Goal: Task Accomplishment & Management: Use online tool/utility

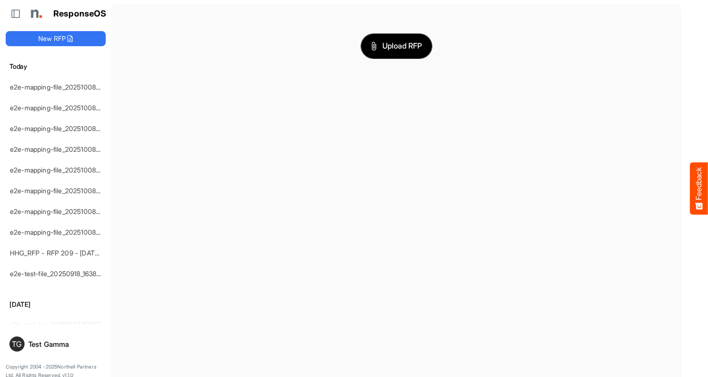
click at [396, 46] on span "Upload RFP" at bounding box center [396, 46] width 51 height 12
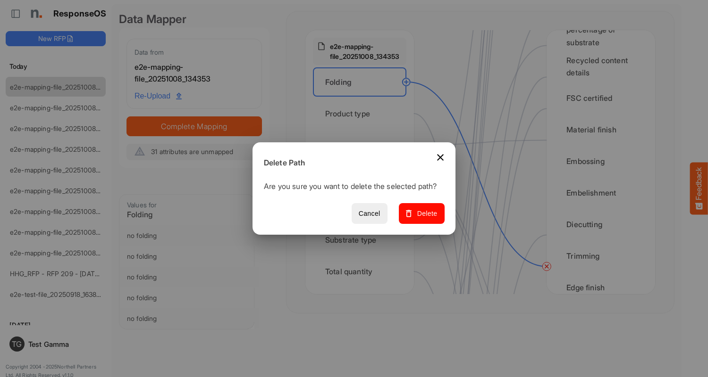
scroll to position [472, 0]
click at [425, 219] on span "Delete" at bounding box center [422, 214] width 32 height 12
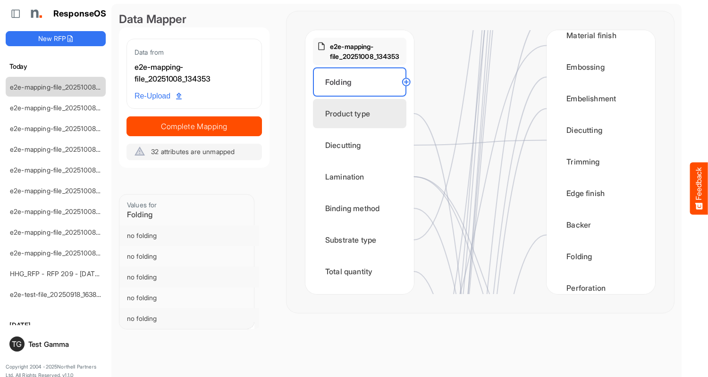
click at [362, 114] on div "Product type" at bounding box center [359, 113] width 93 height 29
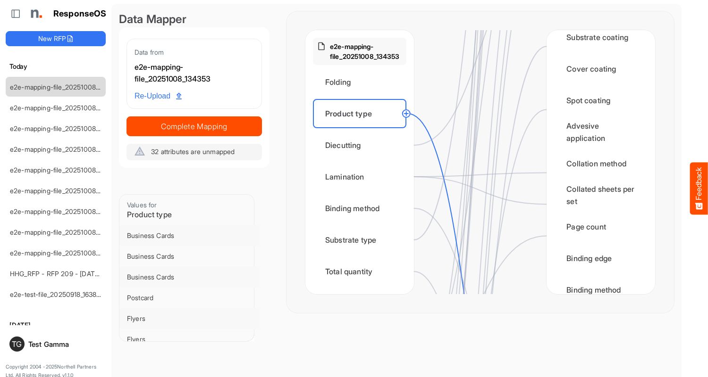
scroll to position [1132, 0]
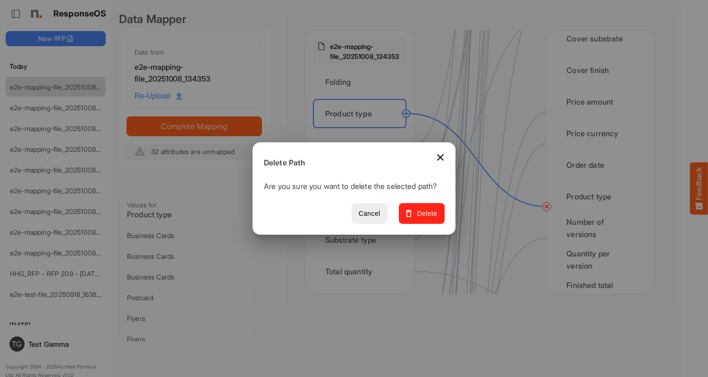
click at [425, 219] on span "Delete" at bounding box center [422, 214] width 32 height 12
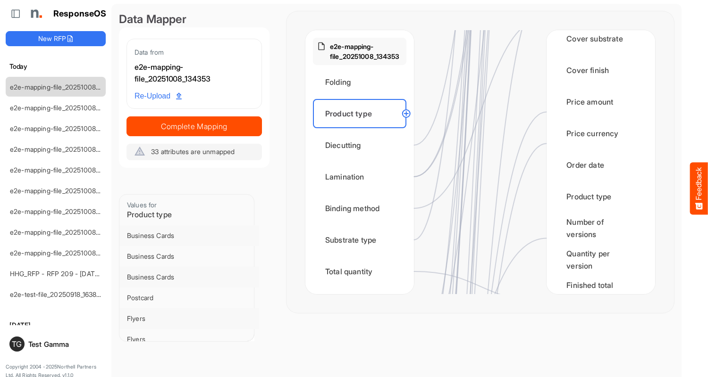
click at [362, 145] on div "Diecutting" at bounding box center [359, 145] width 93 height 29
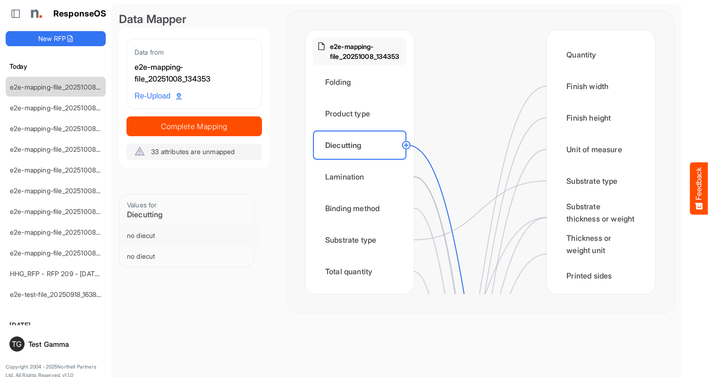
scroll to position [377, 0]
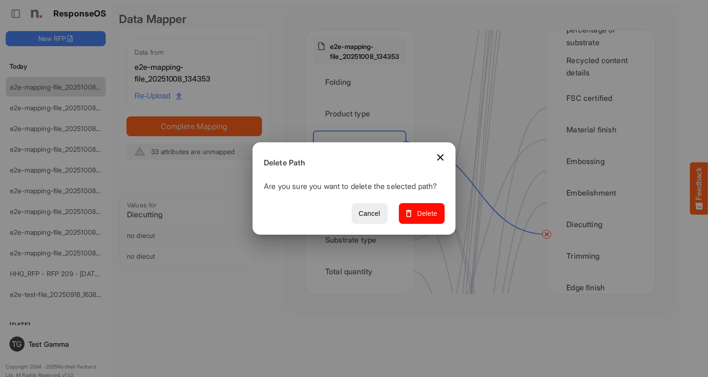
click at [425, 219] on span "Delete" at bounding box center [422, 214] width 32 height 12
click at [362, 177] on div "Lamination" at bounding box center [359, 176] width 93 height 29
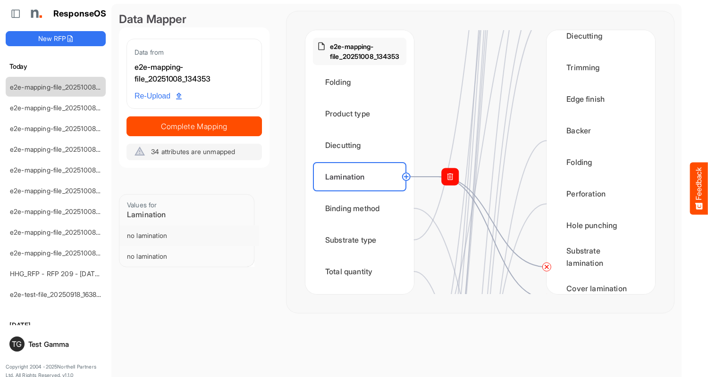
scroll to position [755, 0]
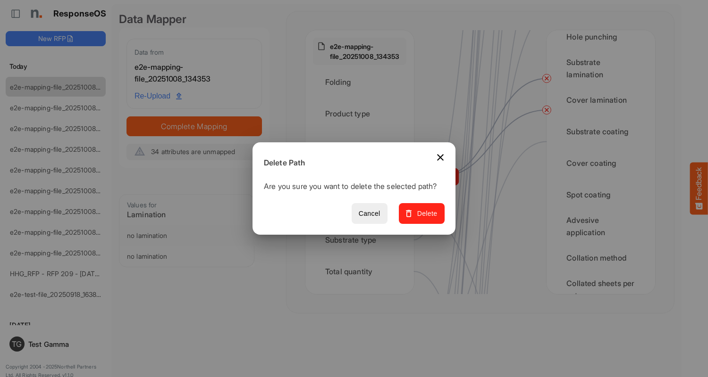
click at [425, 219] on span "Delete" at bounding box center [422, 214] width 32 height 12
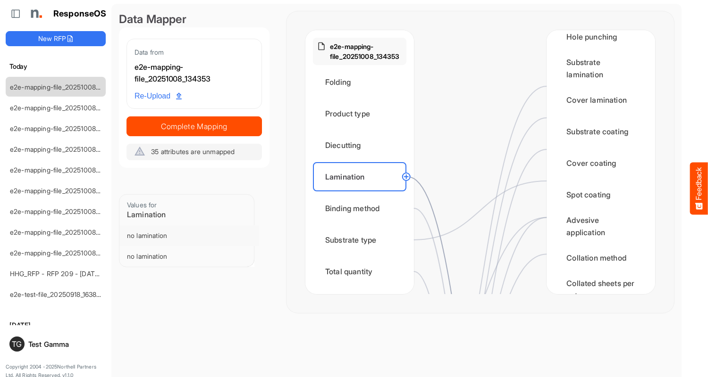
scroll to position [0, 0]
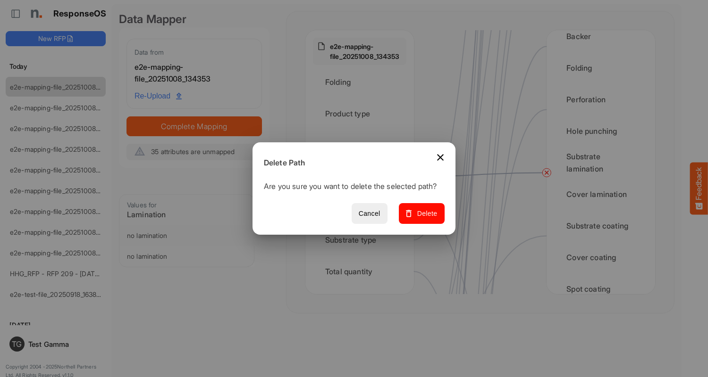
click at [425, 219] on span "Delete" at bounding box center [422, 214] width 32 height 12
click at [362, 209] on div "Binding method" at bounding box center [359, 208] width 93 height 29
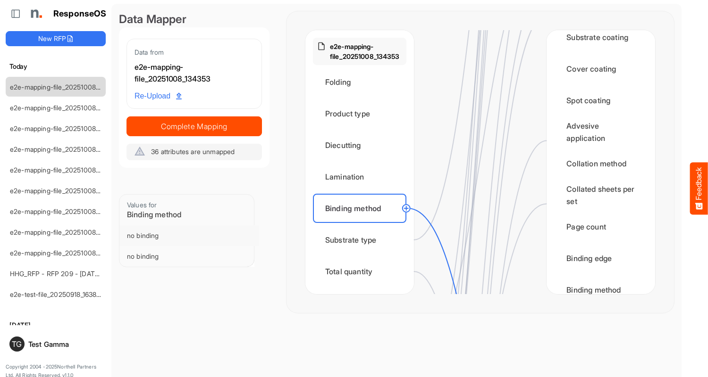
scroll to position [943, 0]
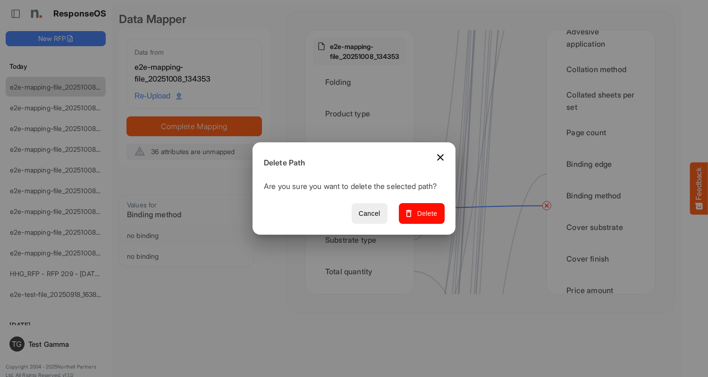
click at [425, 219] on span "Delete" at bounding box center [422, 214] width 32 height 12
click at [362, 240] on div "Substrate type" at bounding box center [359, 239] width 93 height 29
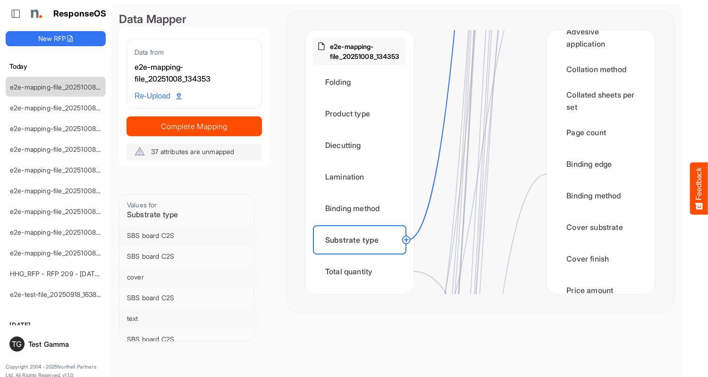
scroll to position [0, 0]
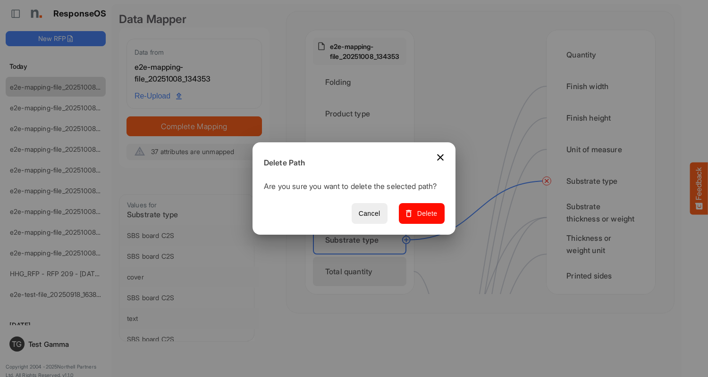
click at [425, 219] on span "Delete" at bounding box center [422, 214] width 32 height 12
click at [362, 272] on div "Total quantity" at bounding box center [359, 271] width 93 height 29
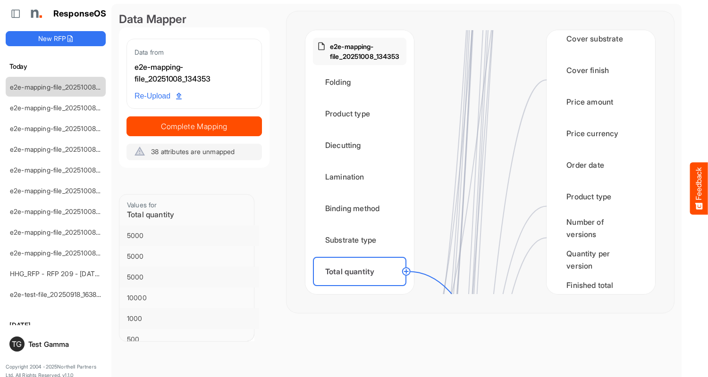
scroll to position [1226, 0]
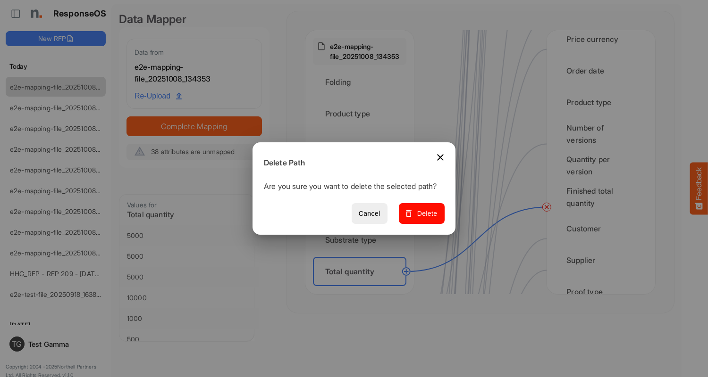
click at [425, 219] on span "Delete" at bounding box center [422, 214] width 32 height 12
click at [362, 289] on div "Flat size width" at bounding box center [359, 303] width 93 height 29
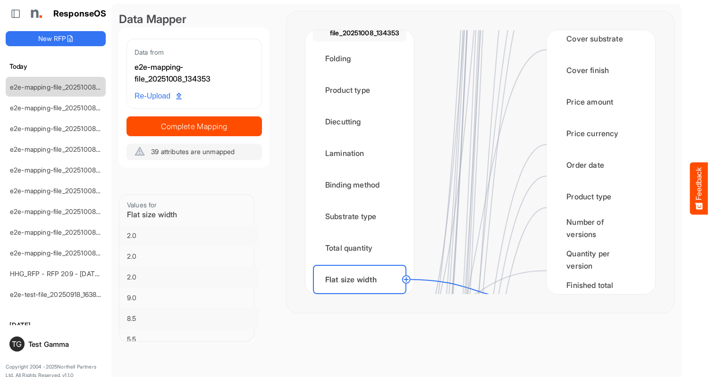
scroll to position [1415, 0]
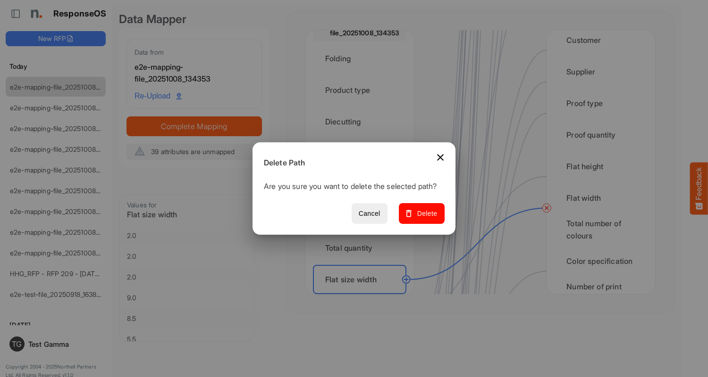
click at [425, 219] on span "Delete" at bounding box center [422, 214] width 32 height 12
click at [362, 297] on div "Flat size height" at bounding box center [359, 311] width 93 height 29
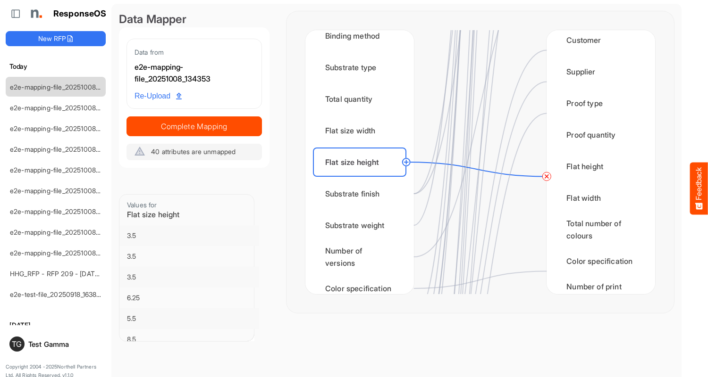
click at [546, 176] on circle at bounding box center [546, 176] width 11 height 11
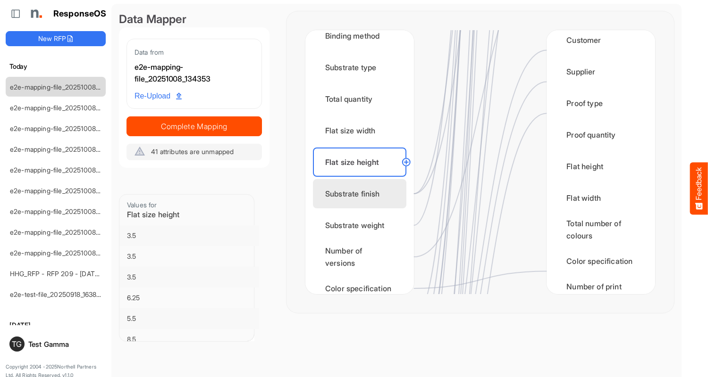
click at [362, 194] on div "Substrate finish" at bounding box center [359, 193] width 93 height 29
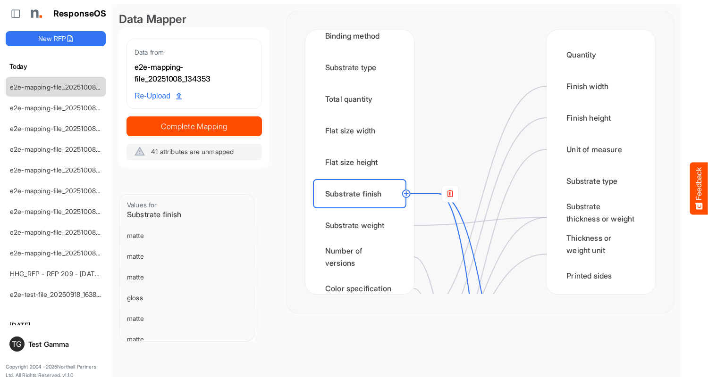
click at [450, 194] on rect at bounding box center [450, 193] width 17 height 17
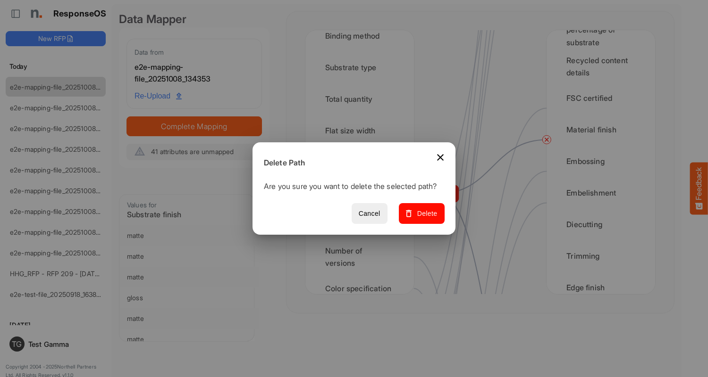
click at [425, 219] on span "Delete" at bounding box center [422, 214] width 32 height 12
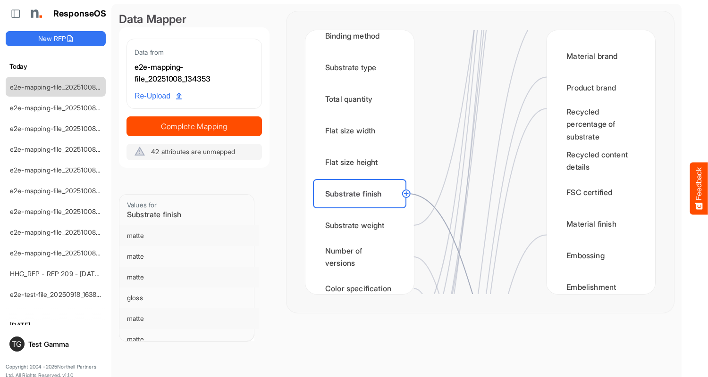
scroll to position [660, 0]
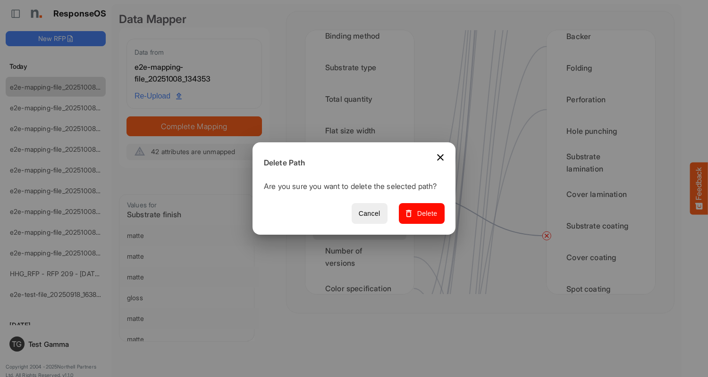
click at [425, 219] on span "Delete" at bounding box center [422, 214] width 32 height 12
click at [362, 225] on div "Substrate weight" at bounding box center [359, 225] width 93 height 29
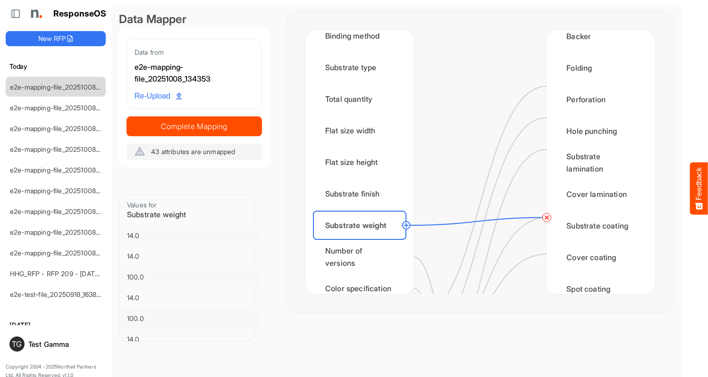
scroll to position [0, 0]
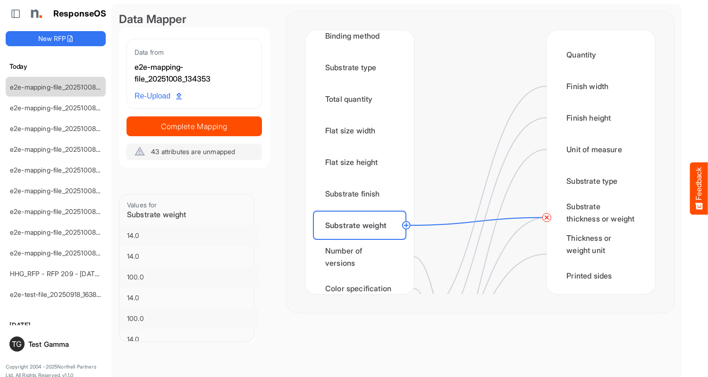
click at [546, 217] on circle at bounding box center [546, 217] width 11 height 11
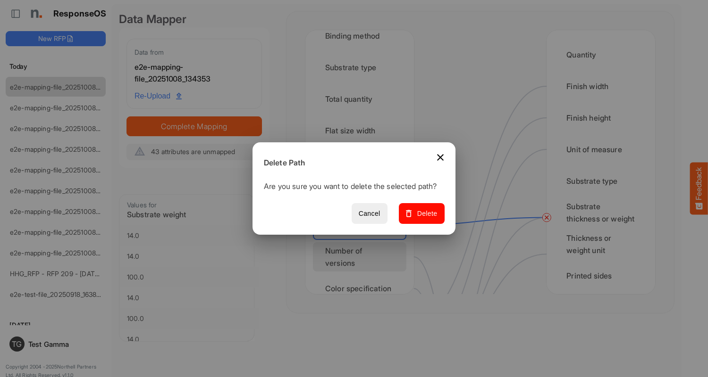
click at [425, 219] on span "Delete" at bounding box center [422, 214] width 32 height 12
click at [362, 257] on div "Number of versions" at bounding box center [359, 256] width 93 height 29
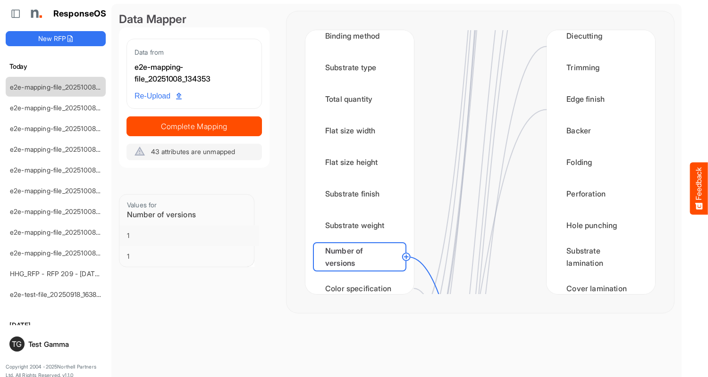
scroll to position [1132, 0]
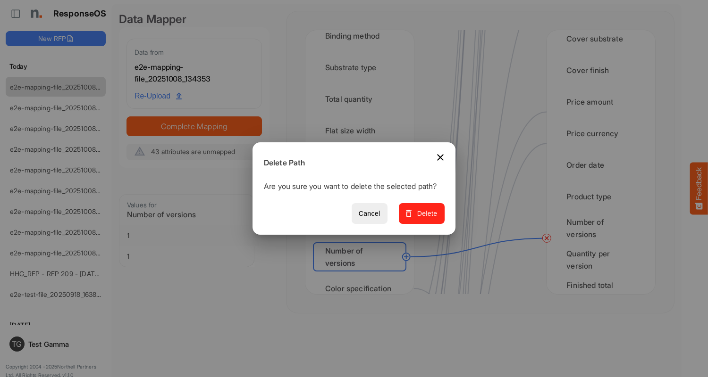
click at [425, 219] on span "Delete" at bounding box center [422, 214] width 32 height 12
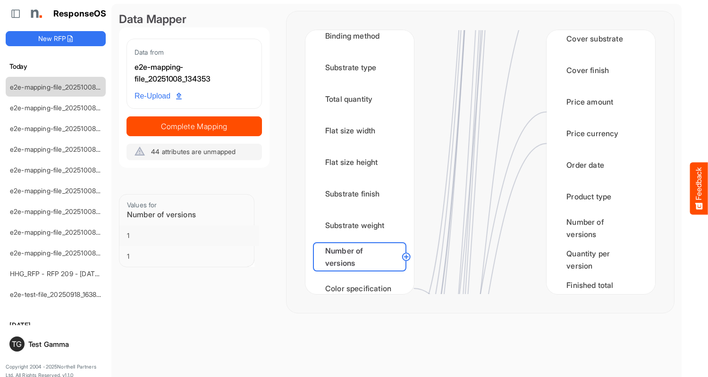
click at [362, 280] on div "Color specification" at bounding box center [359, 288] width 93 height 29
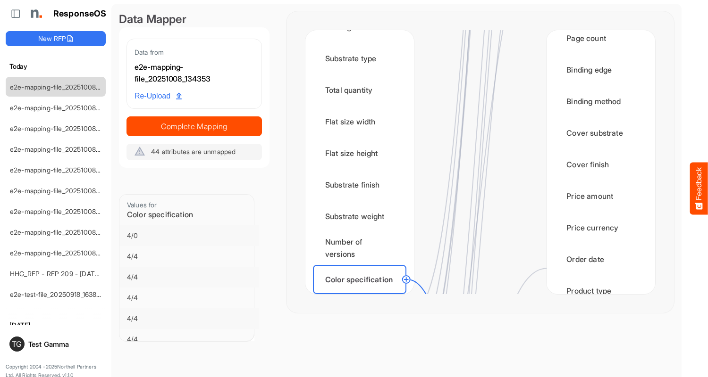
scroll to position [1415, 0]
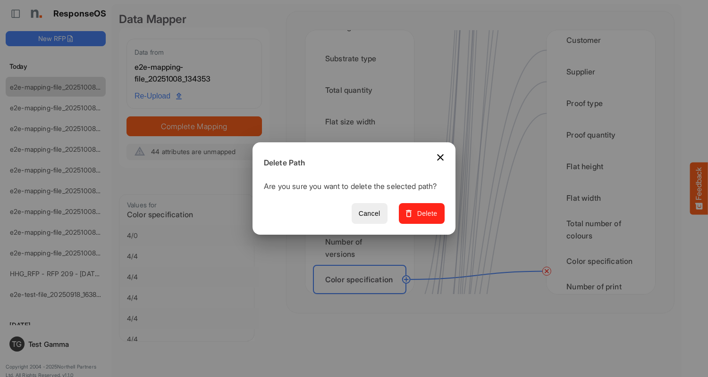
click at [425, 219] on span "Delete" at bounding box center [422, 214] width 32 height 12
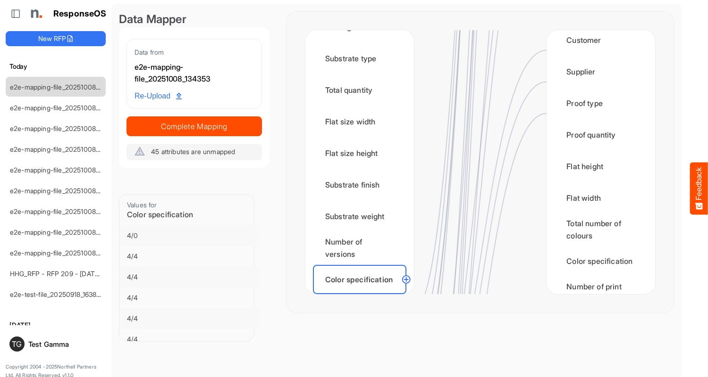
click at [362, 297] on div "Finished size width" at bounding box center [359, 311] width 93 height 29
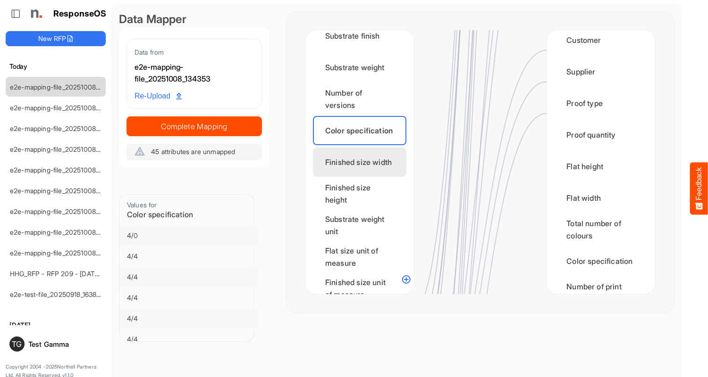
scroll to position [0, 0]
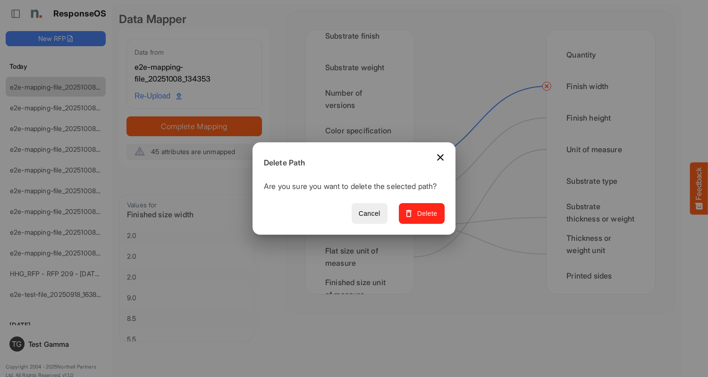
click at [425, 219] on span "Delete" at bounding box center [422, 214] width 32 height 12
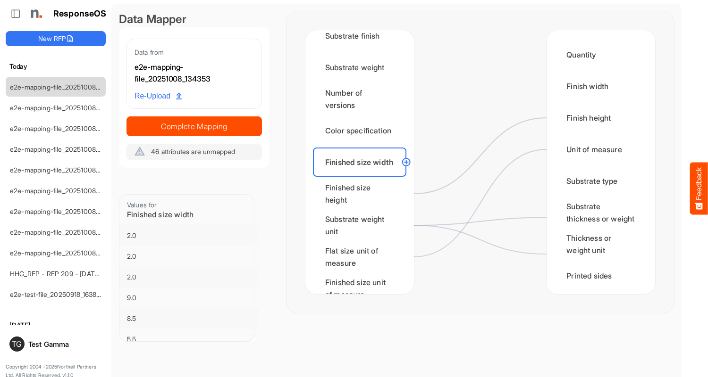
click at [362, 194] on div "Finished size height" at bounding box center [359, 193] width 93 height 29
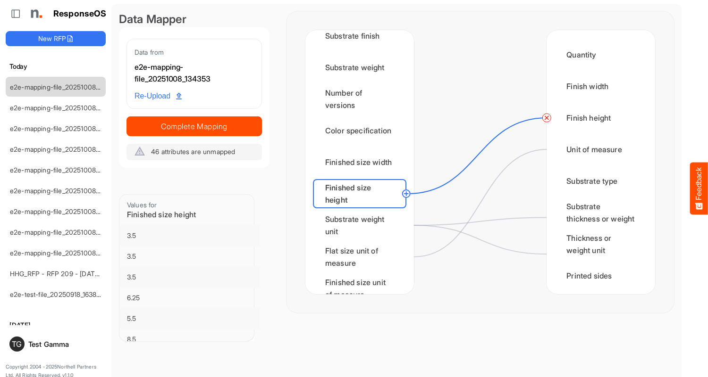
click at [546, 118] on circle at bounding box center [546, 117] width 11 height 11
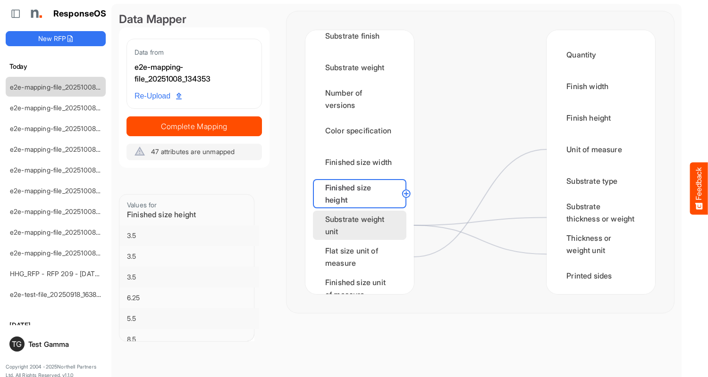
click at [362, 225] on div "Substrate weight unit" at bounding box center [359, 225] width 93 height 29
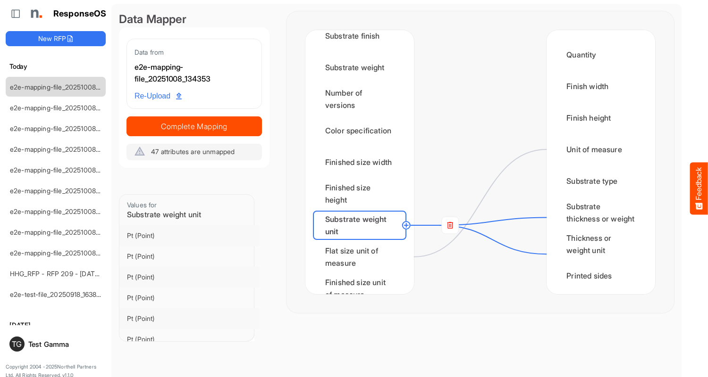
click at [450, 225] on rect at bounding box center [450, 225] width 17 height 17
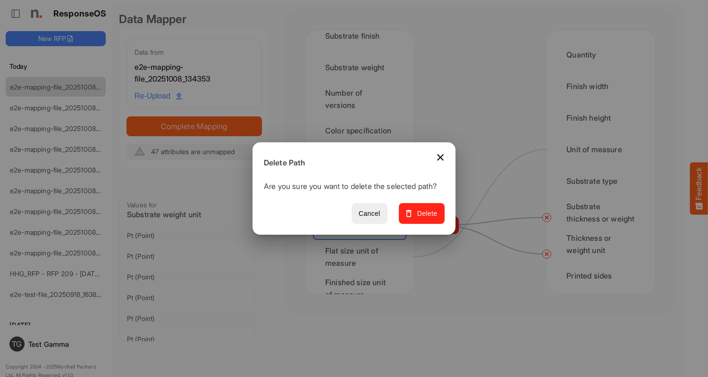
click at [425, 219] on span "Delete" at bounding box center [422, 214] width 32 height 12
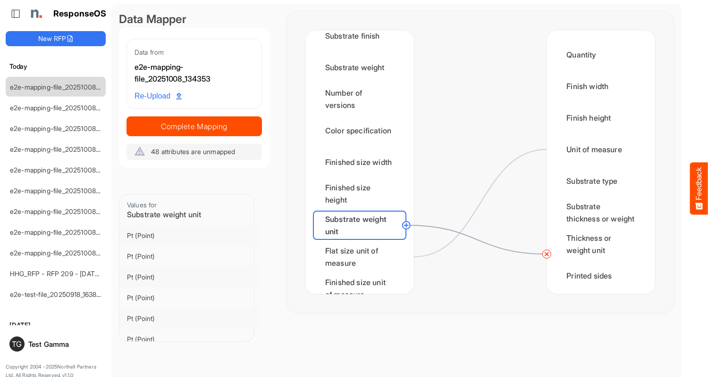
click at [546, 254] on circle at bounding box center [546, 254] width 11 height 11
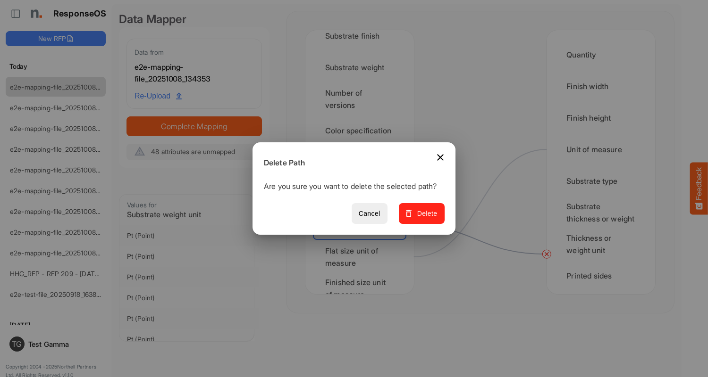
click at [425, 219] on span "Delete" at bounding box center [422, 214] width 32 height 12
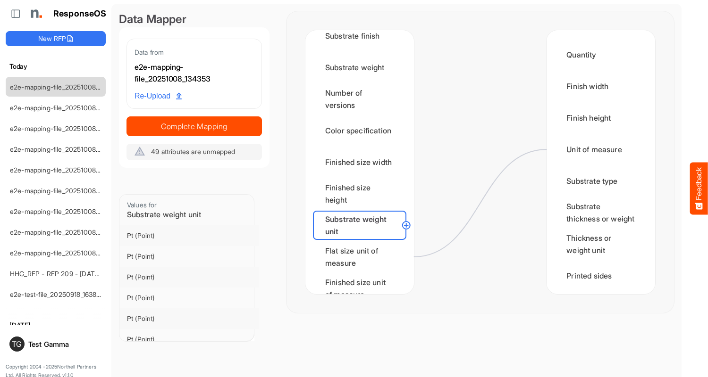
click at [362, 257] on div "Flat size unit of measure" at bounding box center [359, 256] width 93 height 29
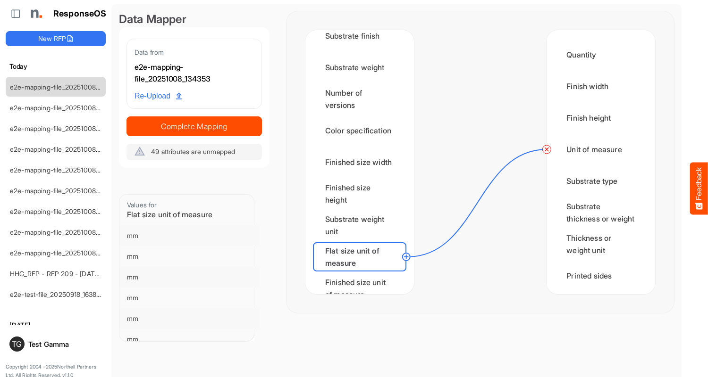
click at [546, 150] on circle at bounding box center [546, 149] width 11 height 11
click at [362, 280] on div "Finished size unit of measure" at bounding box center [359, 288] width 93 height 29
click at [362, 306] on div "Min CPP" at bounding box center [359, 320] width 93 height 29
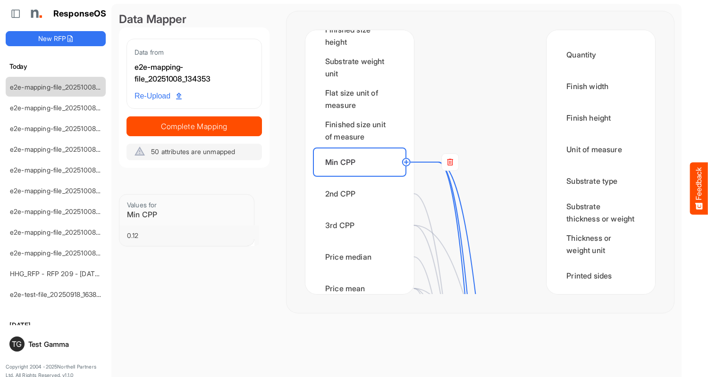
click at [450, 162] on rect at bounding box center [450, 162] width 17 height 17
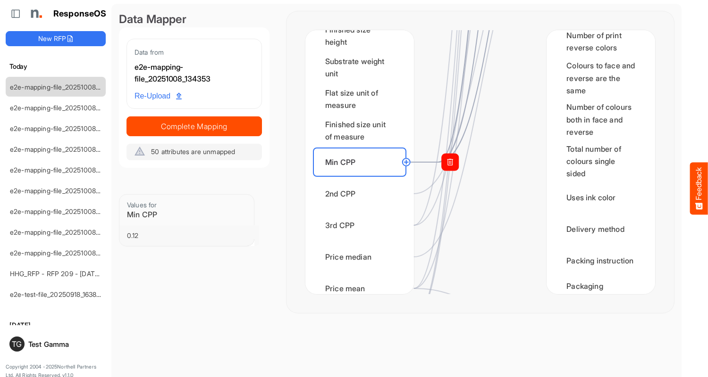
scroll to position [1763, 0]
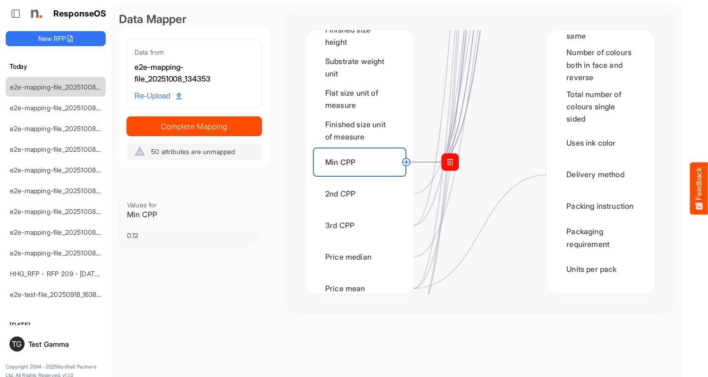
click at [457, 163] on rect at bounding box center [450, 162] width 17 height 17
click at [448, 163] on rect at bounding box center [450, 162] width 17 height 17
click at [445, 163] on rect at bounding box center [450, 162] width 17 height 17
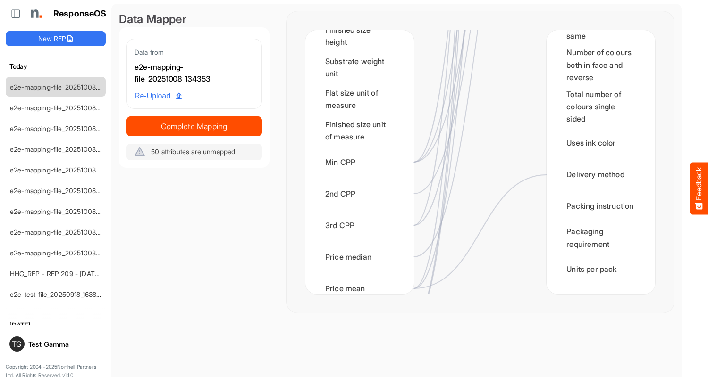
click at [453, 216] on div at bounding box center [480, 162] width 133 height 264
